Goal: Check status: Check status

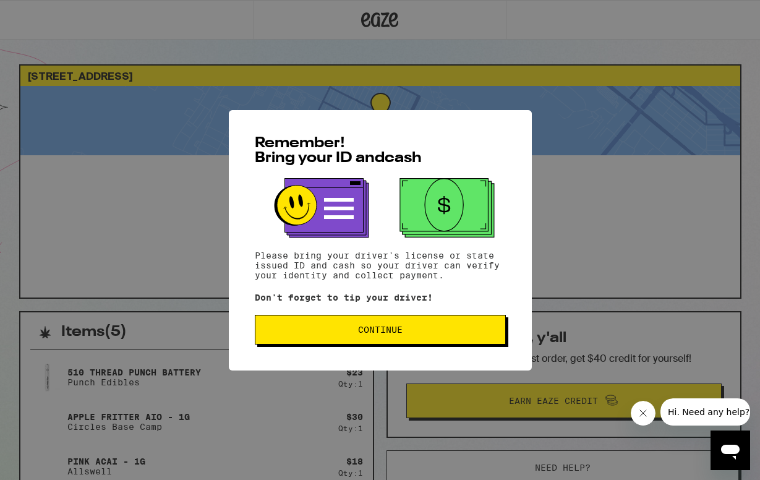
click at [386, 318] on button "Continue" at bounding box center [380, 330] width 251 height 30
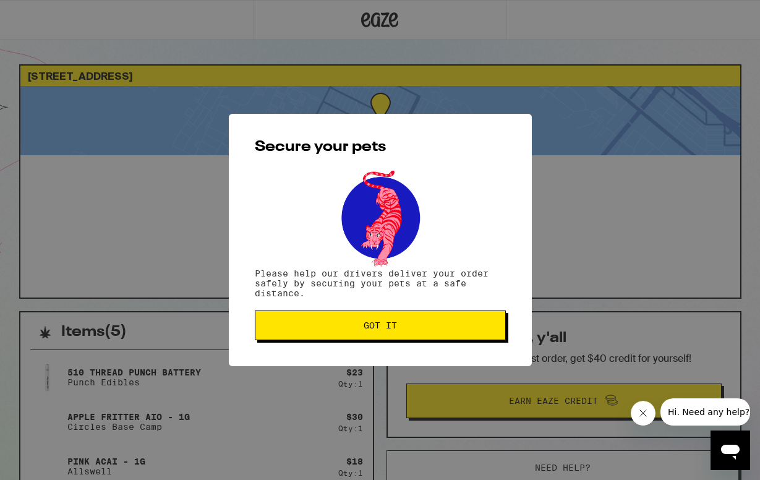
click at [387, 318] on button "Got it" at bounding box center [380, 325] width 251 height 30
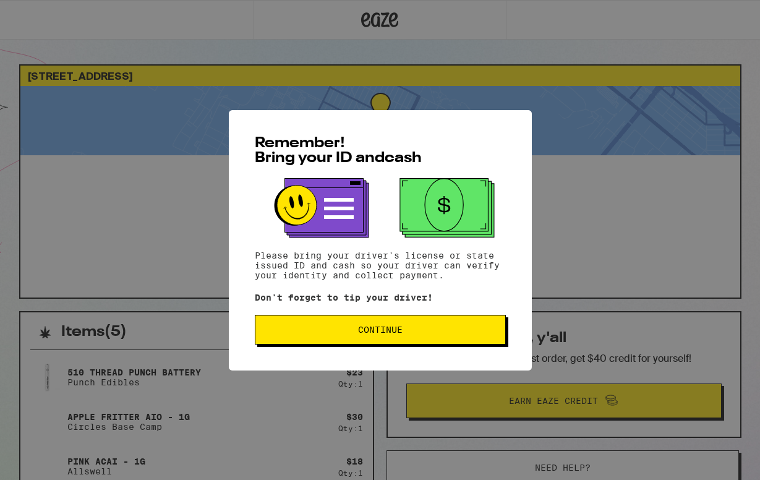
click at [443, 331] on span "Continue" at bounding box center [380, 329] width 230 height 9
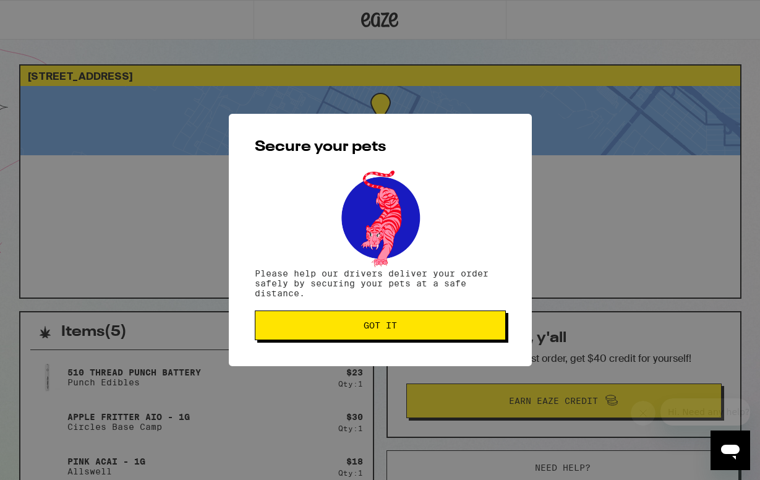
click at [450, 330] on span "Got it" at bounding box center [380, 325] width 230 height 9
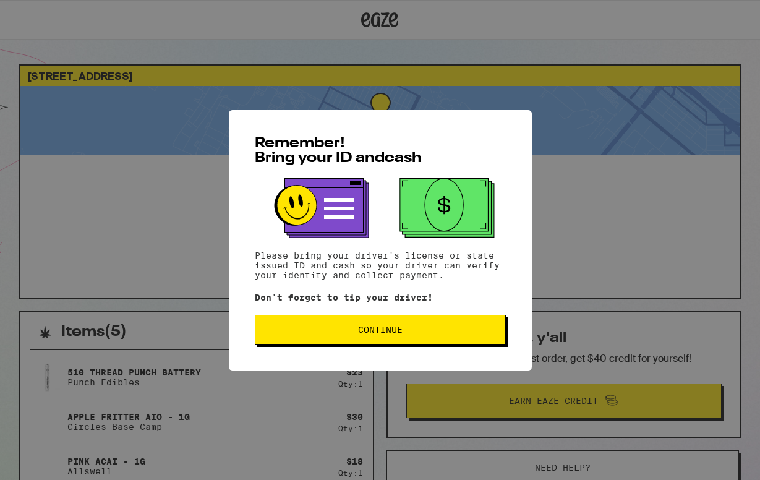
click at [398, 327] on span "Continue" at bounding box center [380, 329] width 45 height 9
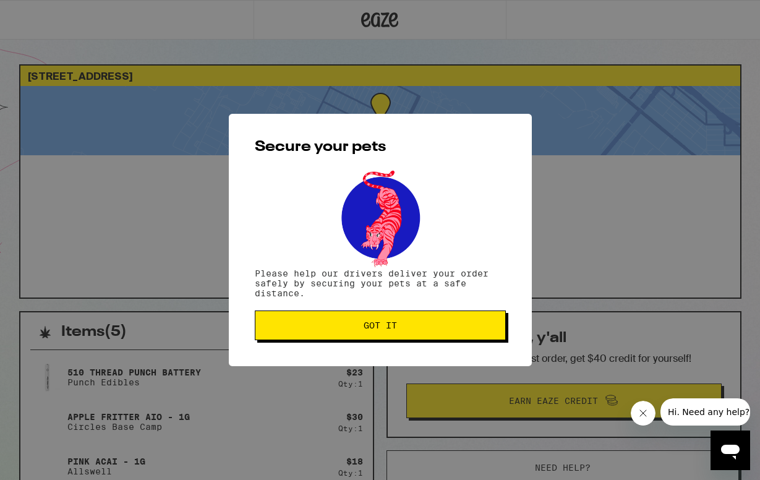
click at [409, 333] on button "Got it" at bounding box center [380, 325] width 251 height 30
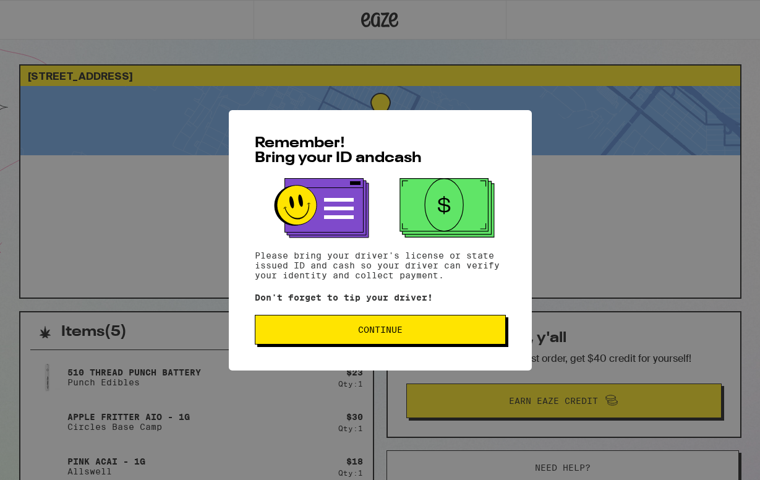
click at [423, 340] on button "Continue" at bounding box center [380, 330] width 251 height 30
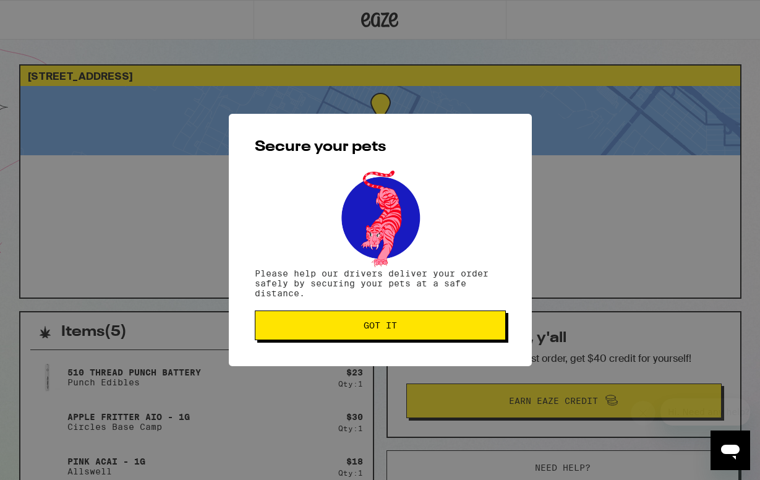
click at [434, 340] on button "Got it" at bounding box center [380, 325] width 251 height 30
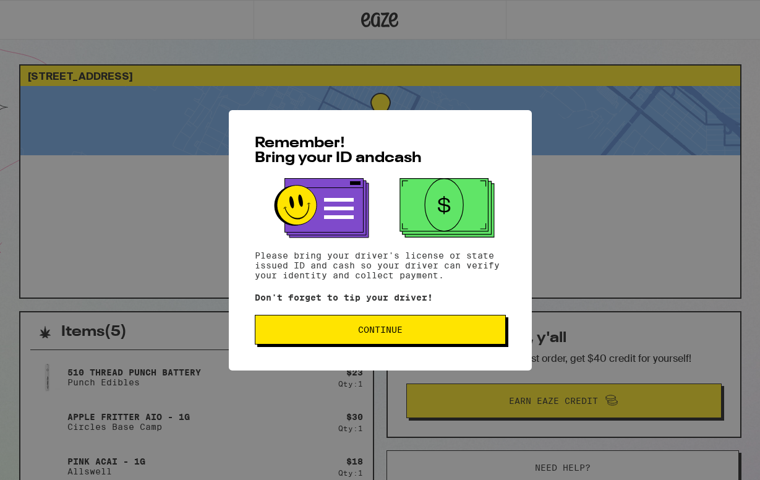
click at [398, 343] on button "Continue" at bounding box center [380, 330] width 251 height 30
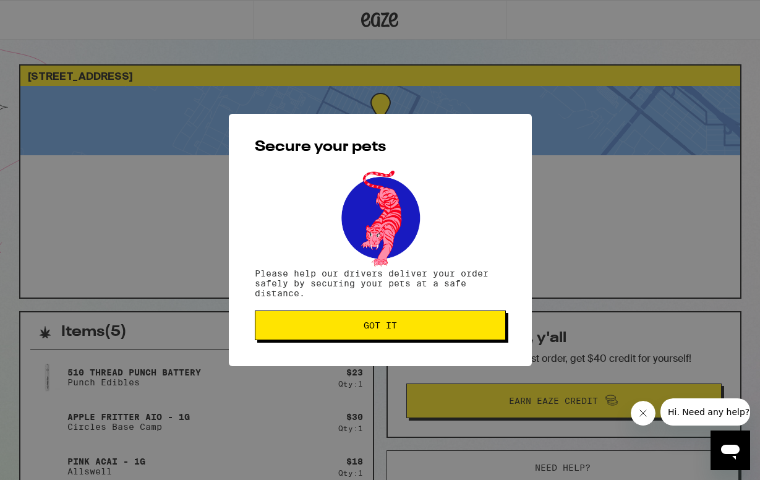
click at [415, 333] on button "Got it" at bounding box center [380, 325] width 251 height 30
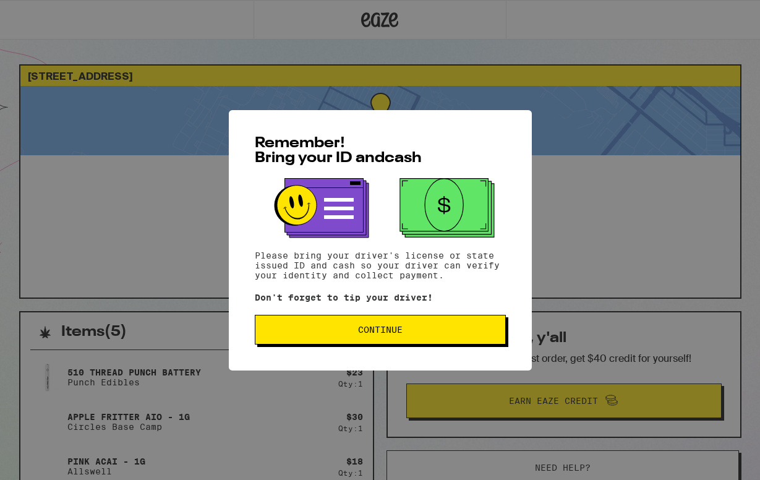
click at [413, 310] on div "Remember! Bring your ID and cash Please bring your driver's license or state is…" at bounding box center [380, 240] width 303 height 260
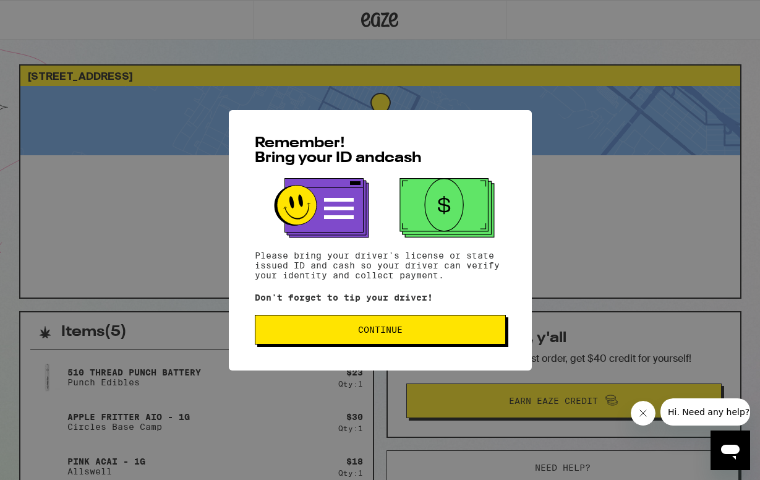
click at [419, 332] on span "Continue" at bounding box center [380, 329] width 230 height 9
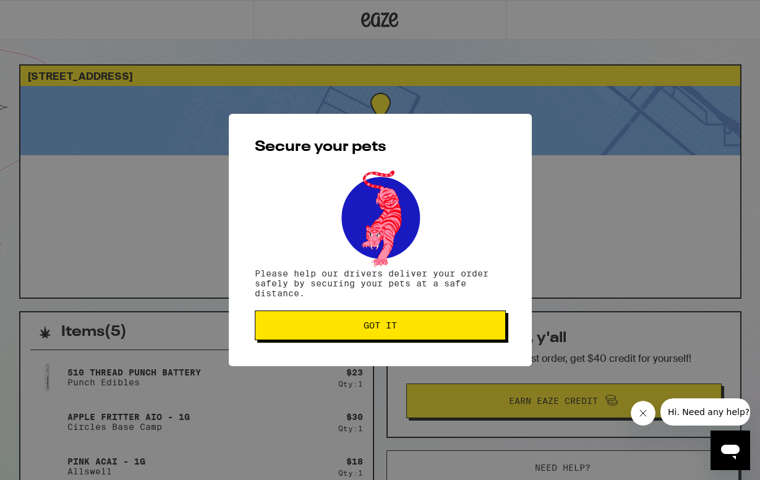
click at [440, 325] on span "Got it" at bounding box center [380, 325] width 230 height 9
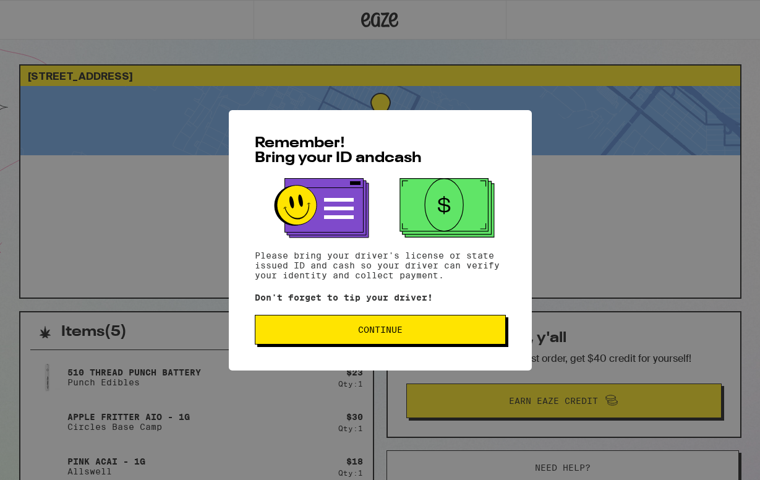
click at [362, 324] on button "Continue" at bounding box center [380, 330] width 251 height 30
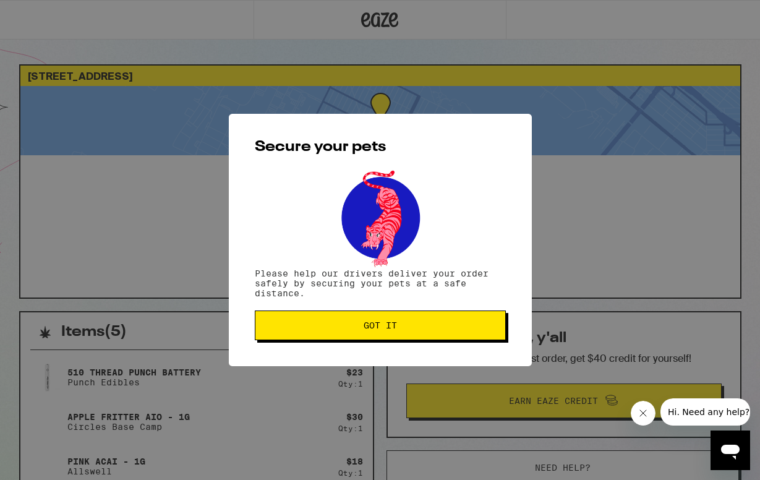
click at [370, 330] on span "Got it" at bounding box center [380, 325] width 33 height 9
